Goal: Task Accomplishment & Management: Manage account settings

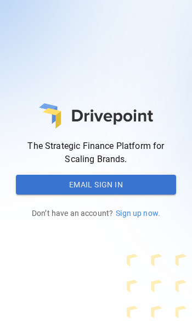
click at [77, 182] on button "Email Sign In" at bounding box center [96, 185] width 161 height 20
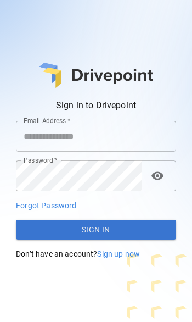
click at [57, 135] on input "Email Address   *" at bounding box center [96, 136] width 161 height 31
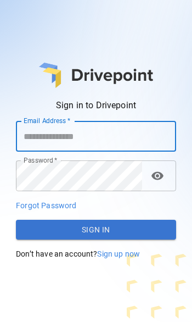
drag, startPoint x: 26, startPoint y: 145, endPoint x: 74, endPoint y: 137, distance: 48.5
click at [74, 137] on input "Email Address   *" at bounding box center [96, 136] width 161 height 31
click at [54, 139] on input "Email Address   *" at bounding box center [96, 136] width 161 height 31
click at [46, 139] on input "Email Address   *" at bounding box center [96, 136] width 161 height 31
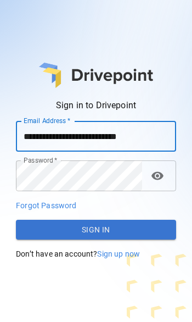
type input "**********"
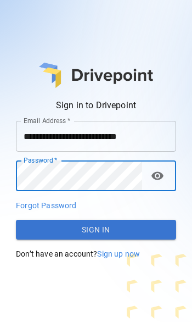
click at [52, 197] on button "Sign In" at bounding box center [96, 230] width 161 height 20
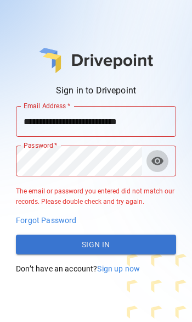
click at [159, 165] on span "visibility" at bounding box center [157, 161] width 13 height 13
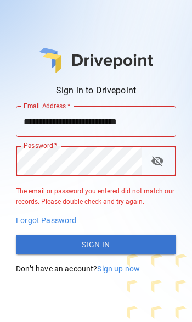
click at [111, 197] on button "Sign In" at bounding box center [96, 245] width 161 height 20
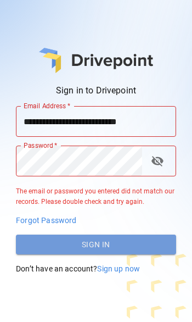
click at [106, 197] on button "Sign In" at bounding box center [96, 245] width 161 height 20
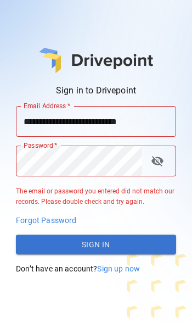
click at [63, 197] on p "Forgot Password" at bounding box center [96, 220] width 161 height 11
click at [61, 197] on span "Forgot Password" at bounding box center [46, 220] width 60 height 9
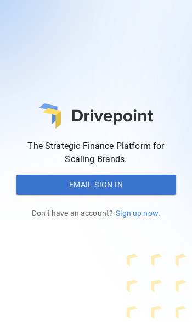
click at [68, 182] on button "Email Sign In" at bounding box center [96, 185] width 161 height 20
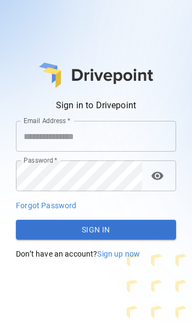
click at [55, 131] on input "Email Address   *" at bounding box center [96, 136] width 161 height 31
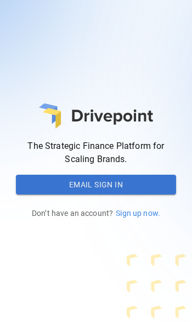
click at [58, 187] on button "Email Sign In" at bounding box center [96, 185] width 161 height 20
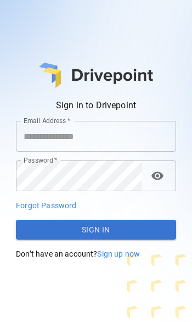
click at [48, 208] on span "Forgot Password" at bounding box center [46, 205] width 60 height 9
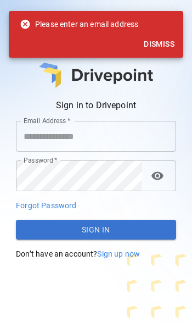
click at [153, 41] on button "Dismiss" at bounding box center [160, 44] width 40 height 20
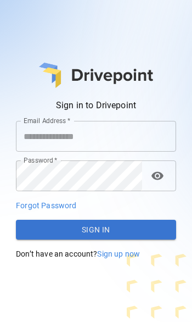
click at [46, 140] on input "Email Address   *" at bounding box center [96, 136] width 161 height 31
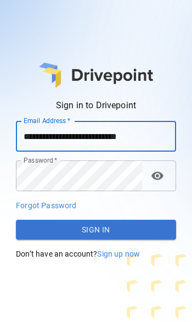
type input "**********"
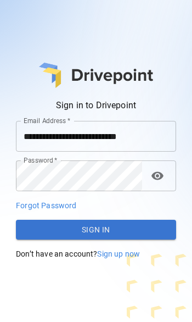
click at [39, 206] on span "Forgot Password" at bounding box center [46, 205] width 60 height 9
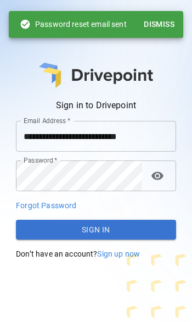
click at [169, 26] on button "Dismiss" at bounding box center [160, 24] width 40 height 20
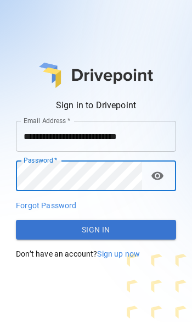
click at [61, 239] on button "Sign In" at bounding box center [96, 230] width 161 height 20
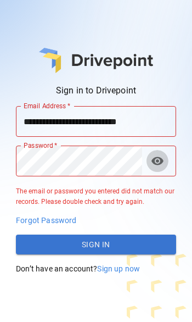
click at [159, 161] on span "visibility" at bounding box center [157, 161] width 13 height 13
